Goal: Transaction & Acquisition: Book appointment/travel/reservation

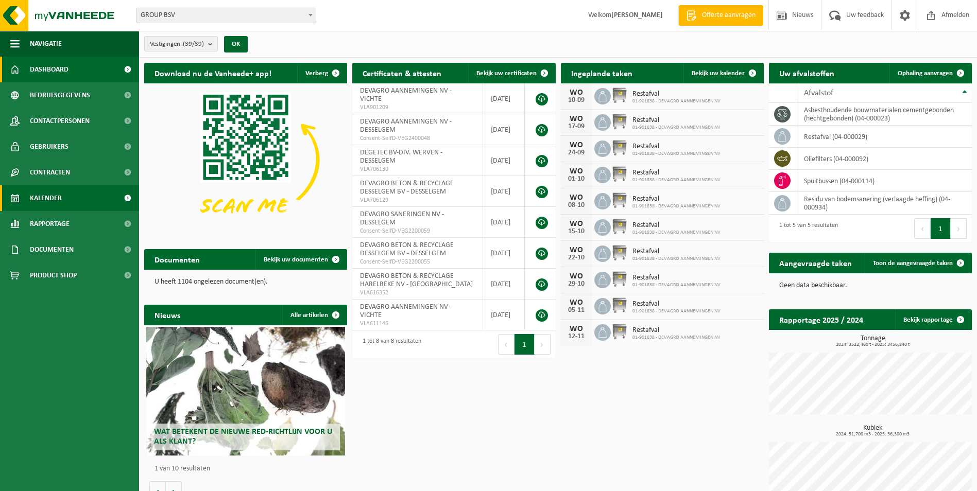
click at [46, 199] on span "Kalender" at bounding box center [46, 198] width 32 height 26
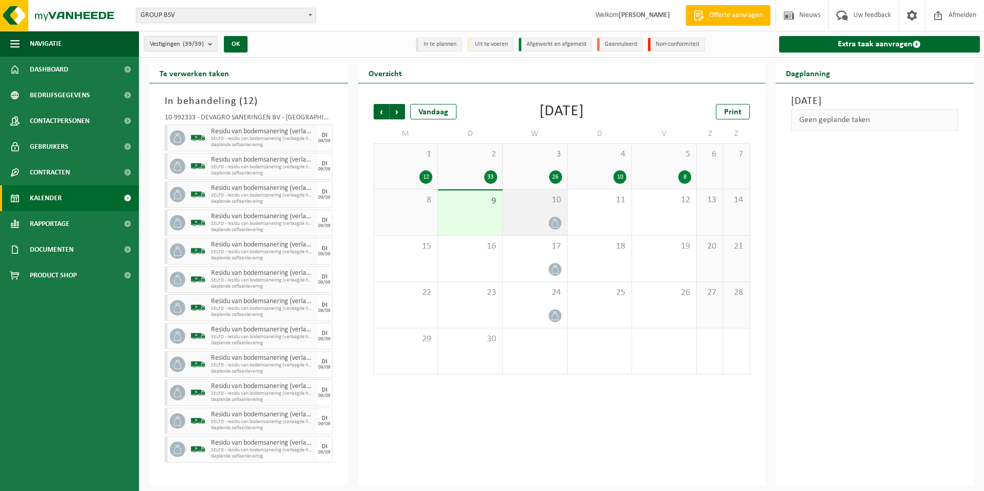
click at [529, 214] on div "10" at bounding box center [535, 212] width 64 height 46
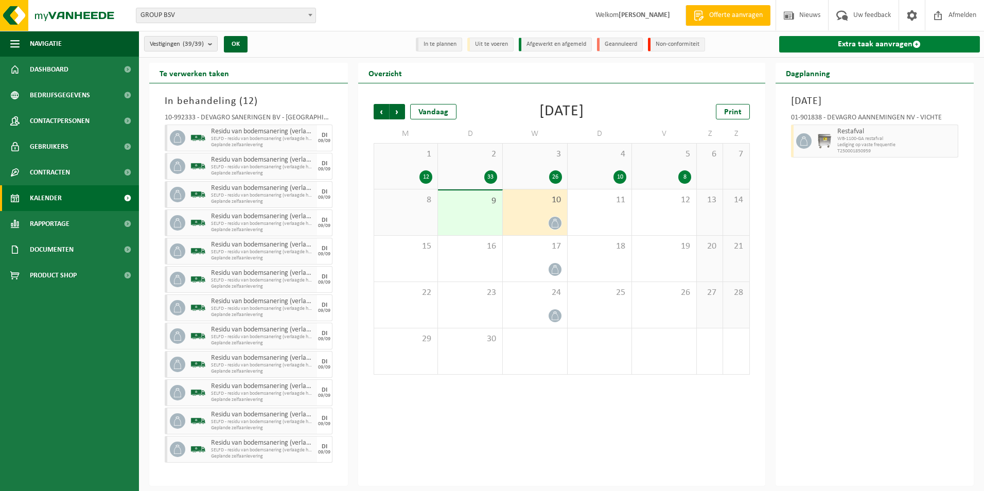
click at [846, 45] on link "Extra taak aanvragen" at bounding box center [880, 44] width 201 height 16
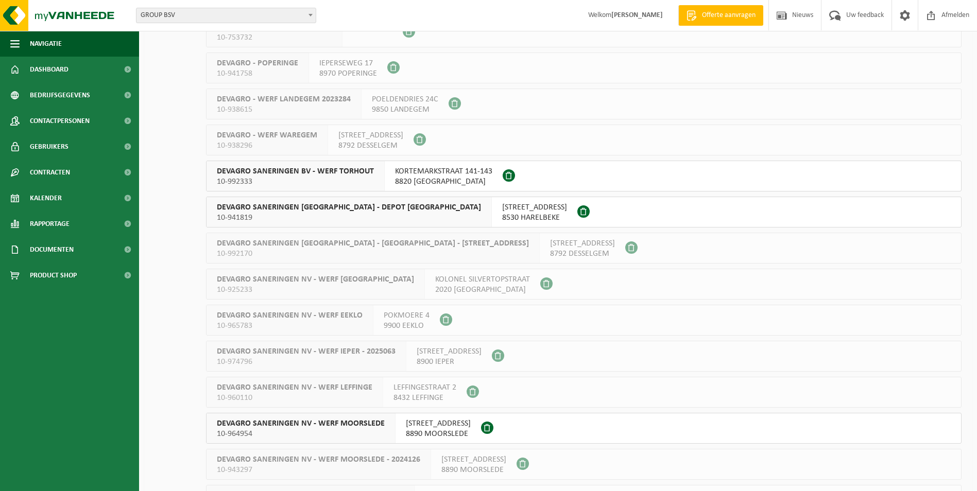
scroll to position [897, 0]
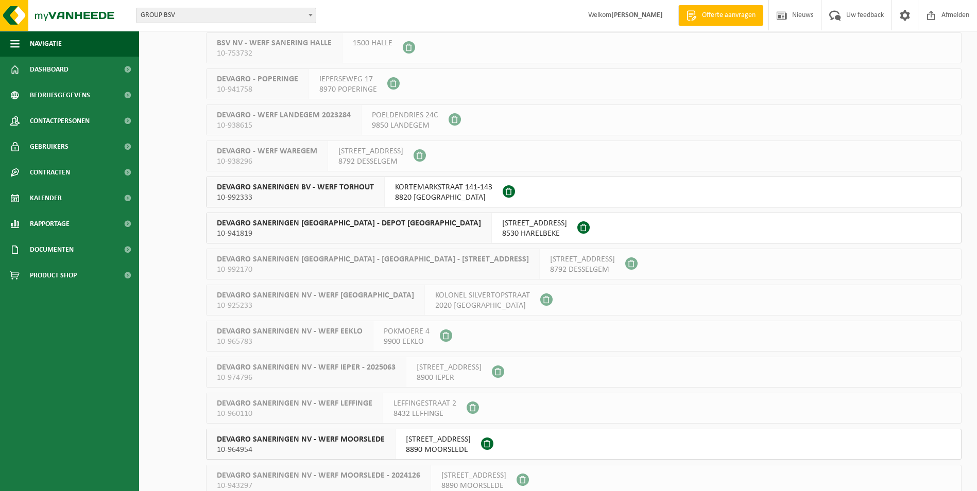
click at [411, 191] on span "KORTEMARKSTRAAT 141-143" at bounding box center [443, 187] width 97 height 10
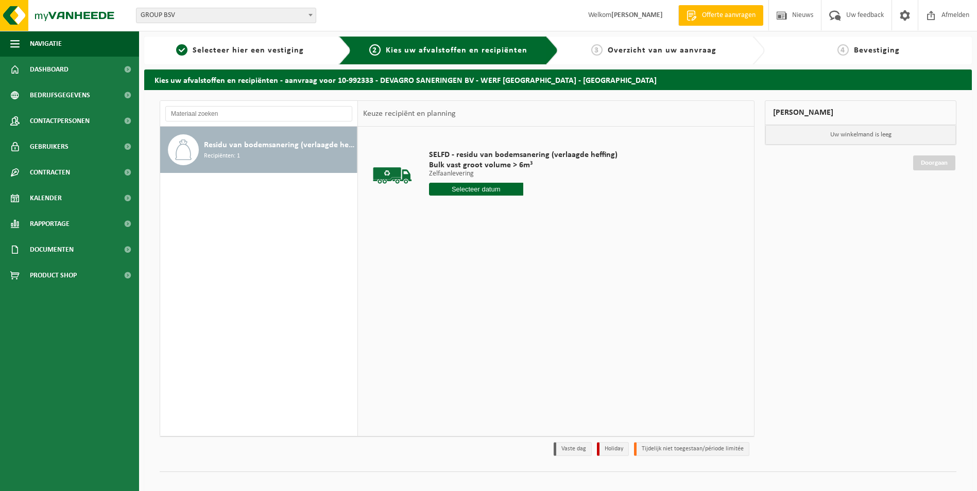
click at [494, 192] on input "text" at bounding box center [476, 189] width 94 height 13
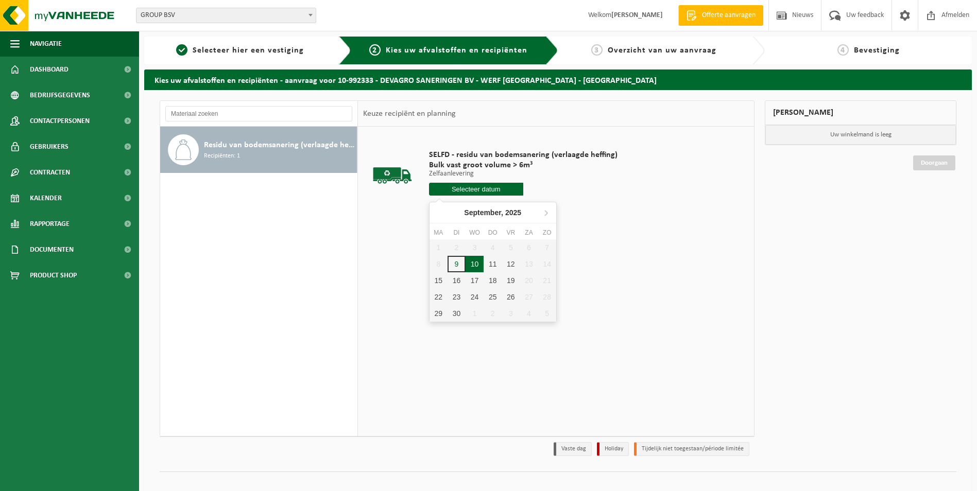
click at [475, 263] on div "10" at bounding box center [474, 264] width 18 height 16
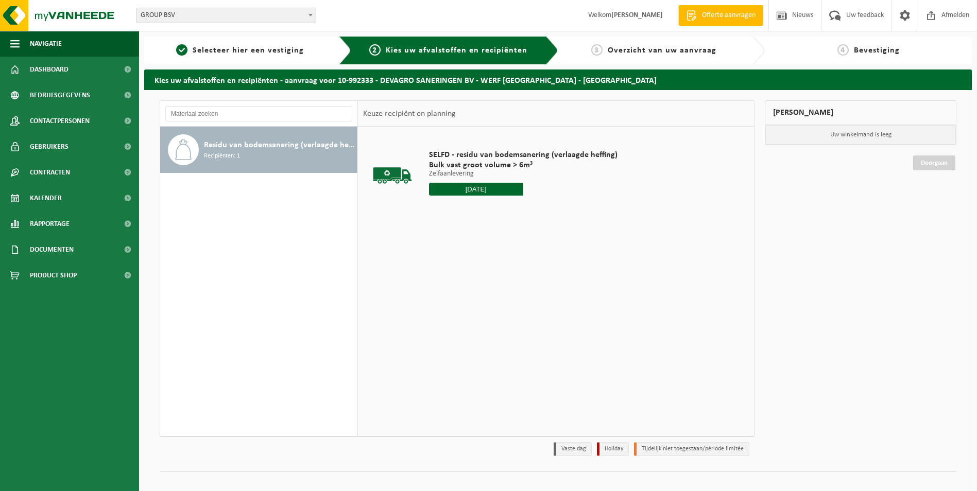
type input "Van 2025-09-10"
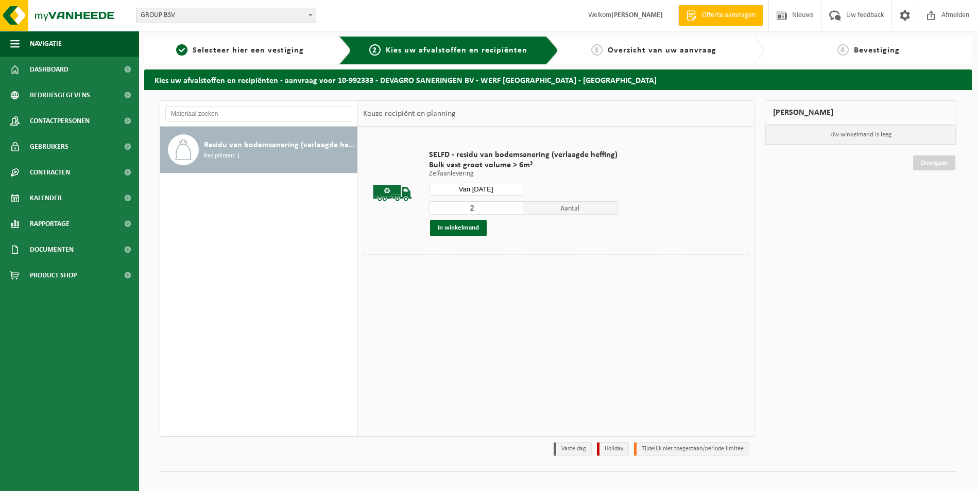
click at [512, 205] on input "2" at bounding box center [476, 207] width 94 height 13
click at [515, 205] on input "3" at bounding box center [476, 207] width 94 height 13
click at [515, 205] on input "4" at bounding box center [476, 207] width 94 height 13
click at [515, 205] on input "5" at bounding box center [476, 207] width 94 height 13
click at [515, 205] on input "6" at bounding box center [476, 207] width 94 height 13
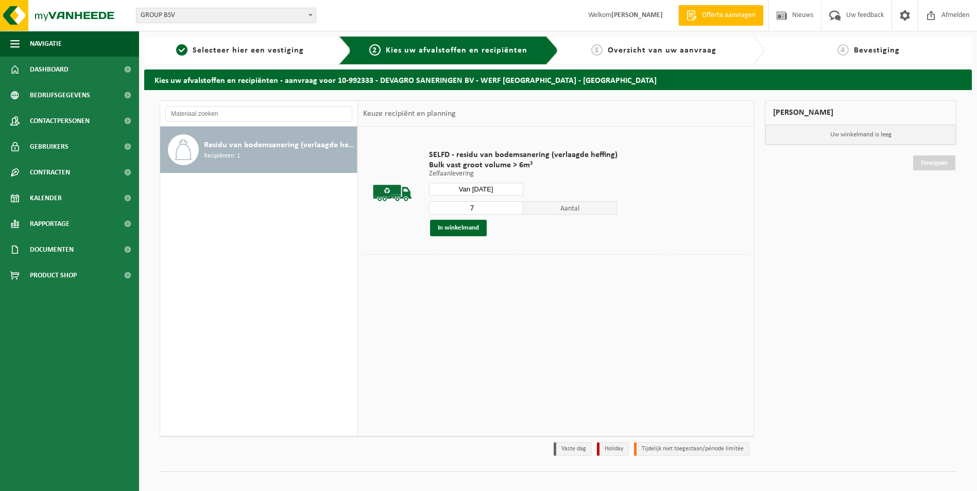
click at [515, 205] on input "7" at bounding box center [476, 207] width 94 height 13
click at [515, 205] on input "8" at bounding box center [476, 207] width 94 height 13
click at [515, 205] on input "9" at bounding box center [476, 207] width 94 height 13
click at [515, 205] on input "10" at bounding box center [476, 207] width 94 height 13
click at [515, 205] on input "11" at bounding box center [476, 207] width 94 height 13
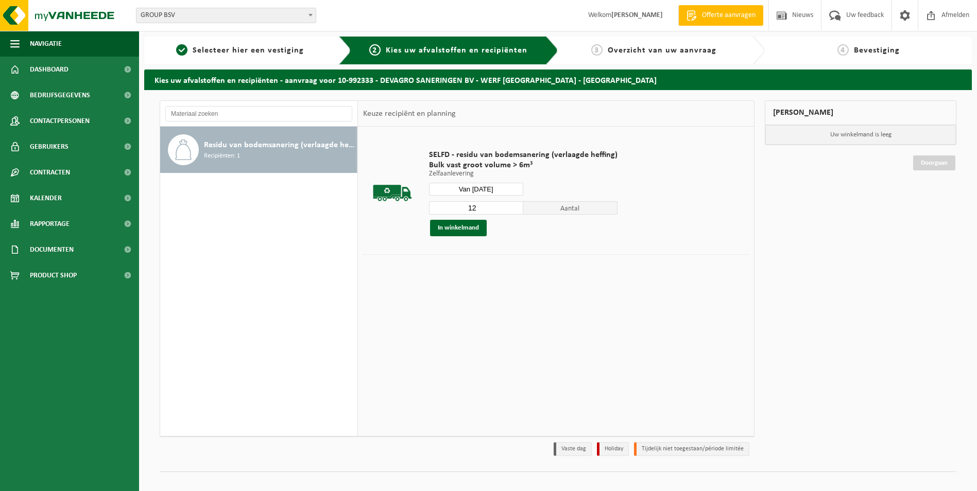
type input "12"
click at [515, 205] on input "12" at bounding box center [476, 207] width 94 height 13
click at [469, 231] on button "In winkelmand" at bounding box center [458, 228] width 57 height 16
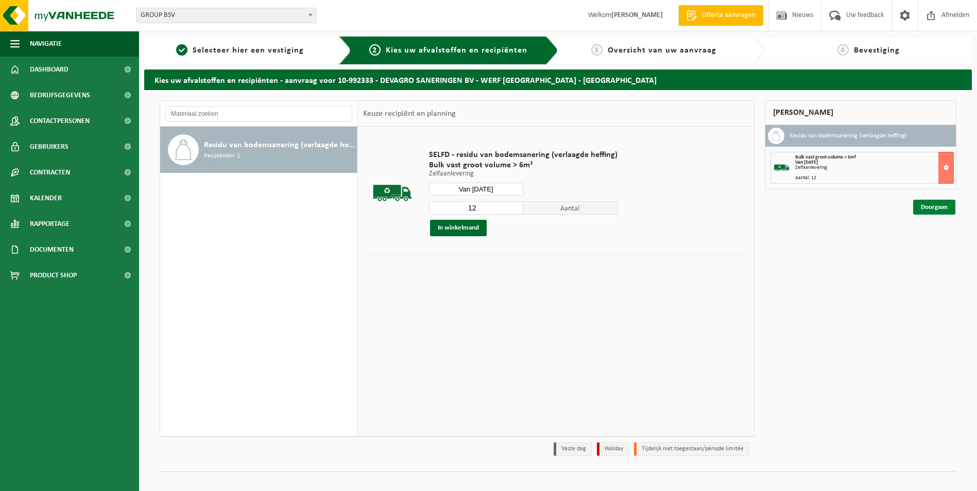
click at [932, 207] on link "Doorgaan" at bounding box center [934, 207] width 42 height 15
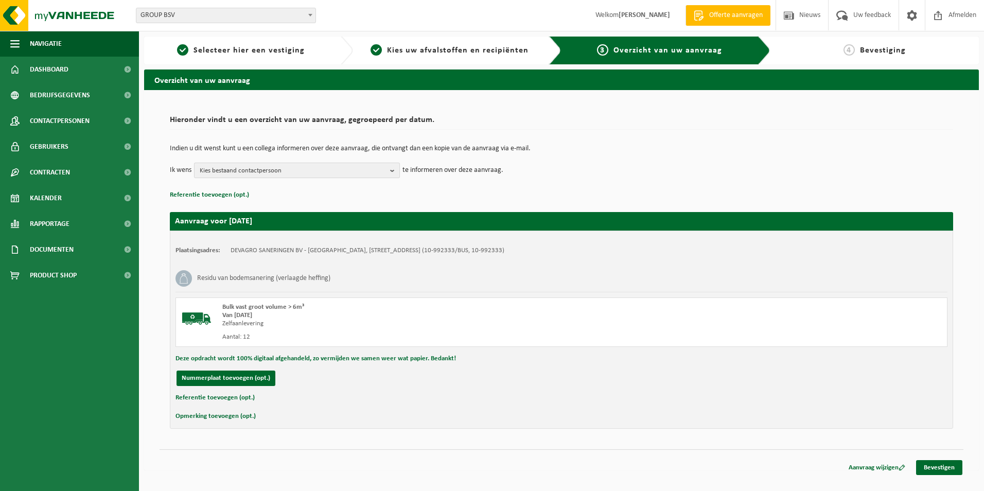
click at [392, 171] on b "button" at bounding box center [394, 170] width 9 height 14
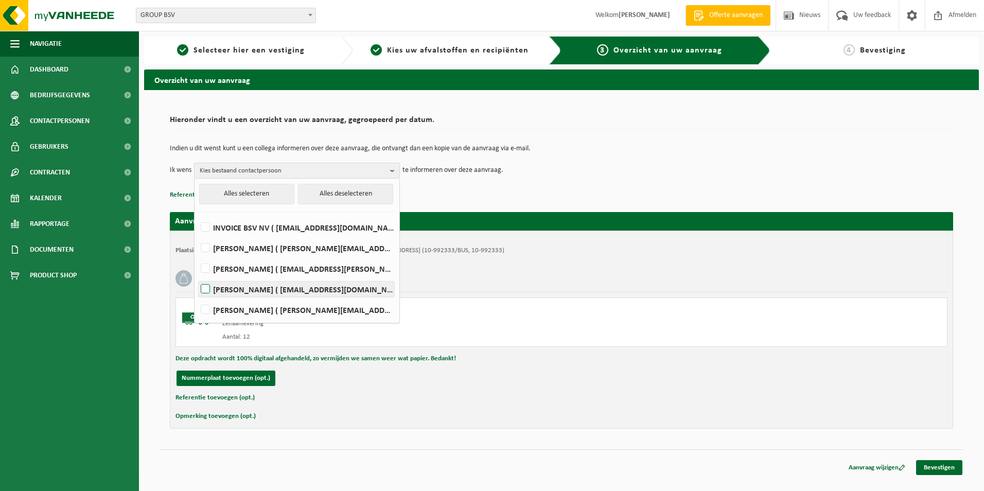
drag, startPoint x: 324, startPoint y: 288, endPoint x: 308, endPoint y: 301, distance: 20.9
click at [323, 289] on label "CARINE VANHOEYMISSEN ( carine.vanhoeymissen@devagro.be )" at bounding box center [297, 289] width 196 height 15
click at [197, 277] on input "CARINE VANHOEYMISSEN ( carine.vanhoeymissen@devagro.be )" at bounding box center [197, 276] width 1 height 1
checkbox input "true"
click at [300, 307] on label "OLIVIER VANPETEGHEM ( olivier.vanpeteghem@devagro.be )" at bounding box center [297, 309] width 196 height 15
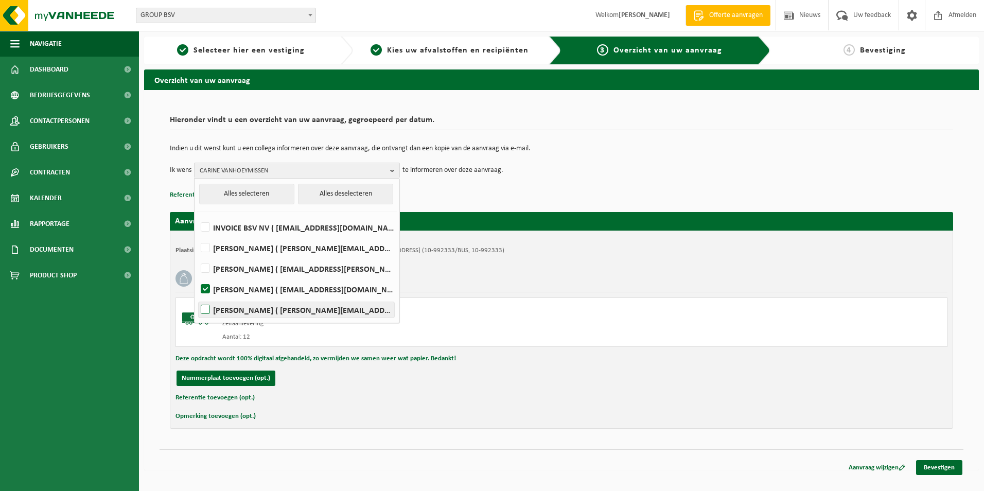
click at [197, 297] on input "OLIVIER VANPETEGHEM ( olivier.vanpeteghem@devagro.be )" at bounding box center [197, 297] width 1 height 1
checkbox input "true"
click at [936, 464] on link "Bevestigen" at bounding box center [940, 467] width 46 height 15
